Goal: Task Accomplishment & Management: Manage account settings

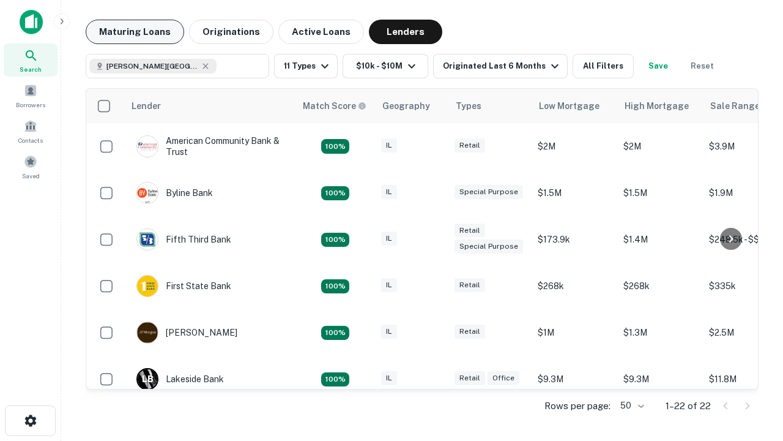
click at [135, 32] on button "Maturing Loans" at bounding box center [135, 32] width 99 height 24
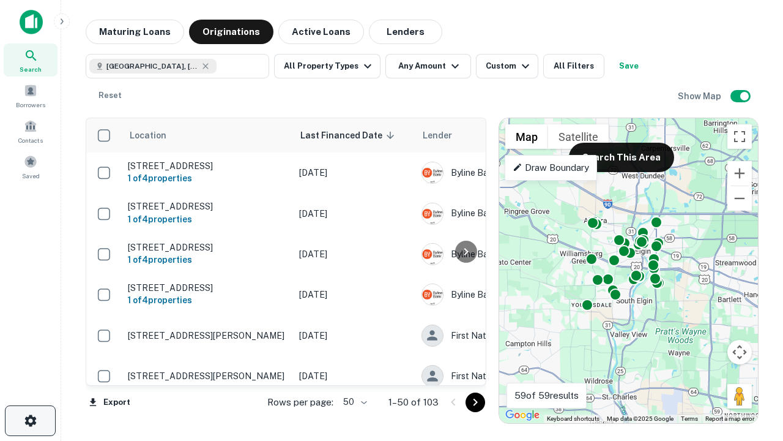
click at [30, 420] on icon "button" at bounding box center [30, 420] width 15 height 15
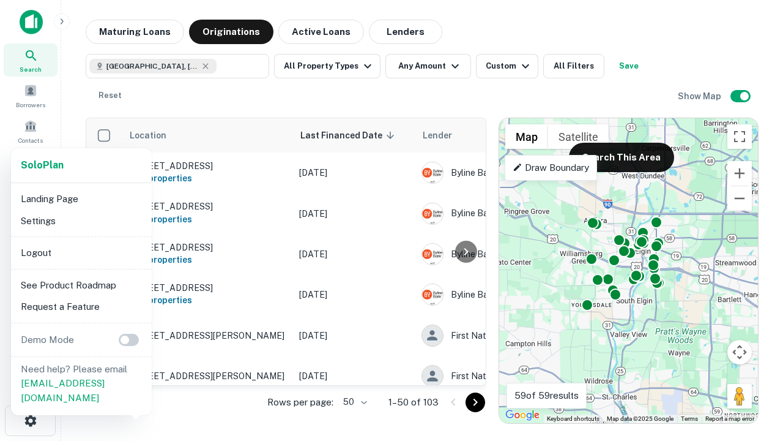
click at [81, 252] on li "Logout" at bounding box center [81, 253] width 131 height 22
